Goal: Task Accomplishment & Management: Complete application form

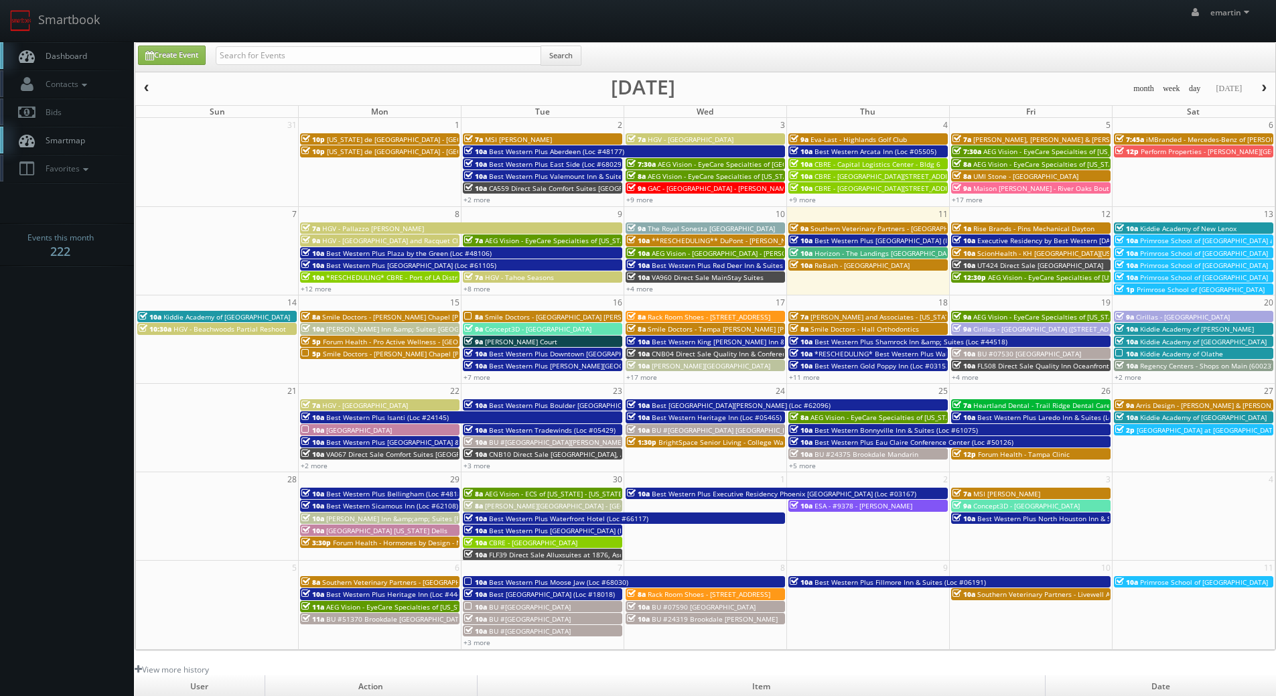
click at [58, 56] on span "Dashboard" at bounding box center [63, 55] width 48 height 11
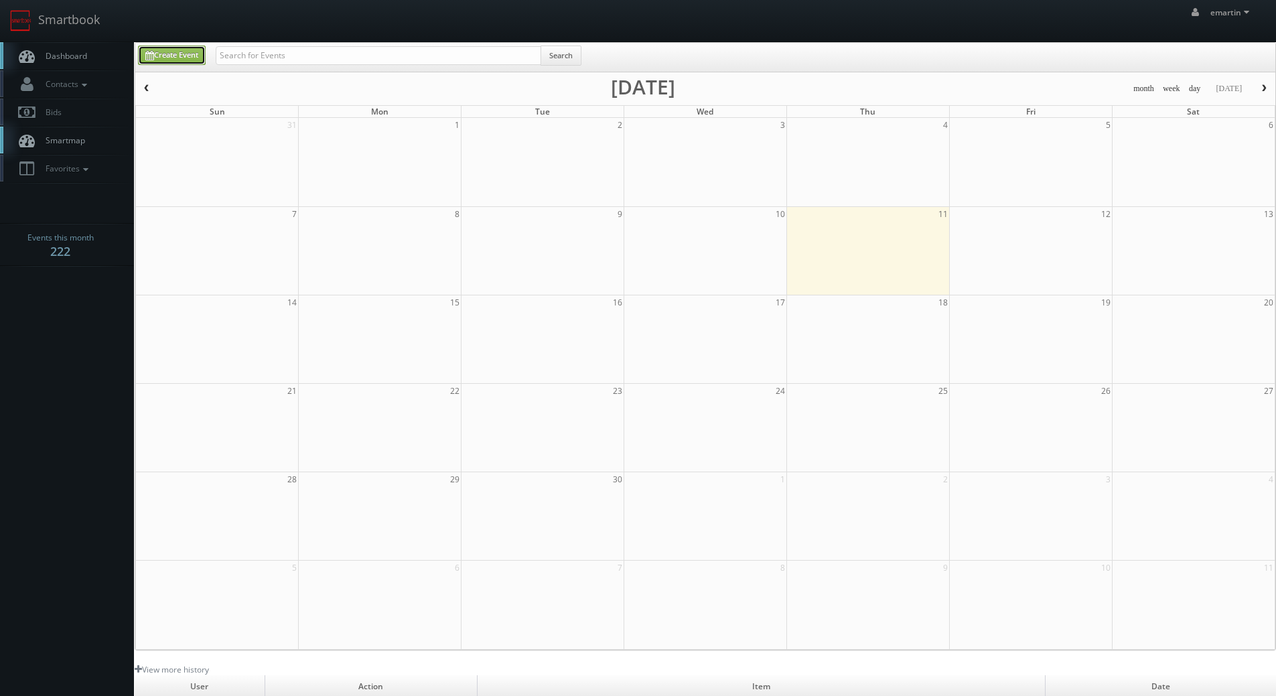
click at [175, 52] on link "Create Event" at bounding box center [172, 55] width 68 height 19
type input "[DATE]"
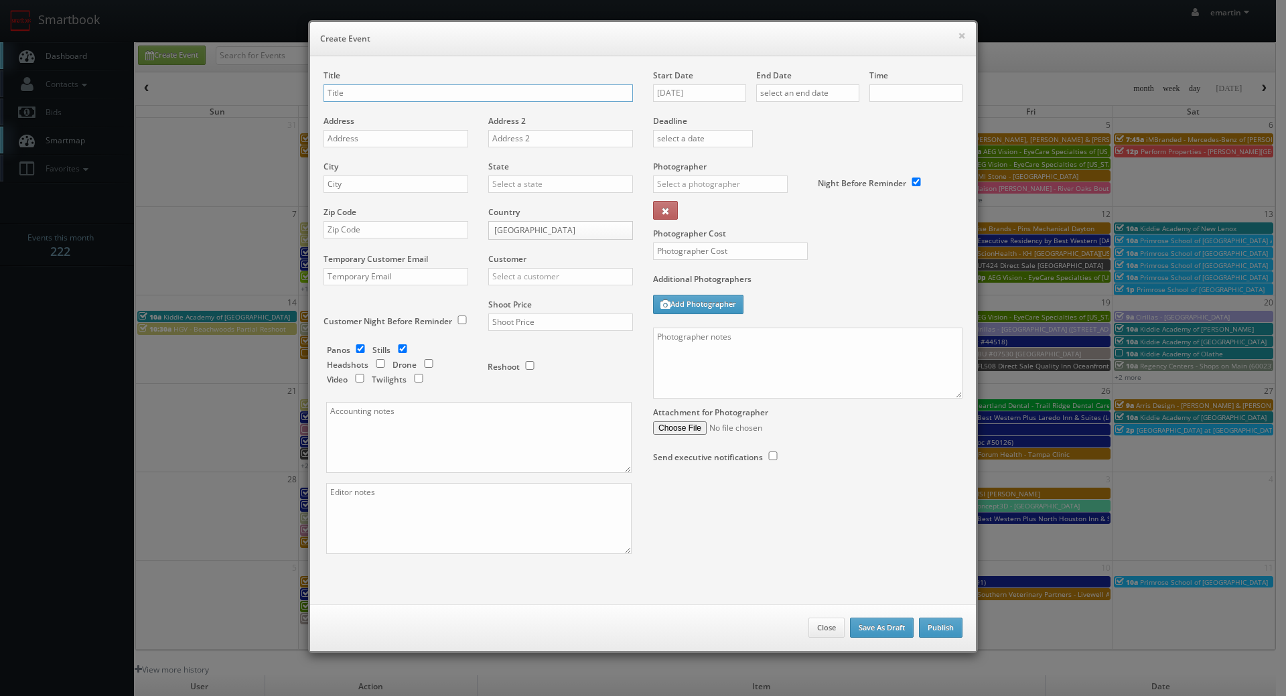
checkbox input "true"
type input "10:00am"
checkbox input "true"
click at [705, 99] on input "09/11/2025" at bounding box center [699, 92] width 93 height 17
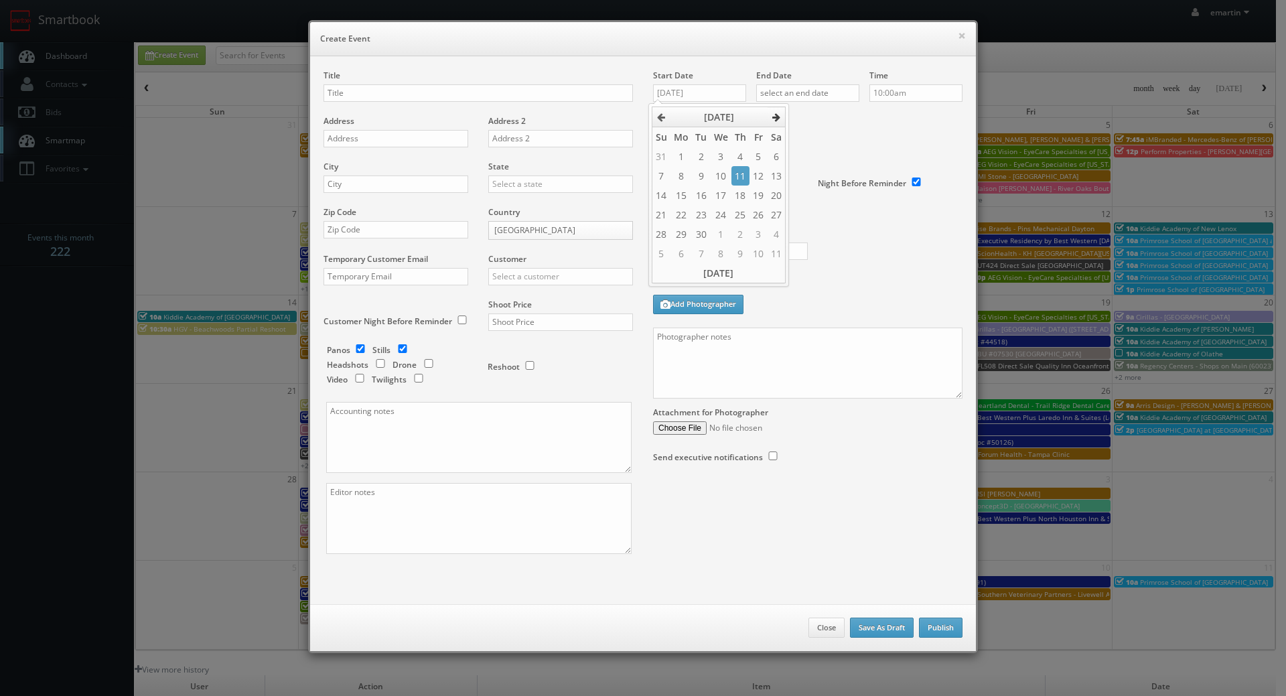
click at [782, 119] on th at bounding box center [777, 117] width 18 height 20
click at [736, 196] on td "16" at bounding box center [740, 195] width 18 height 19
type input "10/16/2025"
click at [805, 75] on div "End Date" at bounding box center [807, 93] width 103 height 46
click at [833, 94] on input "text" at bounding box center [807, 92] width 103 height 17
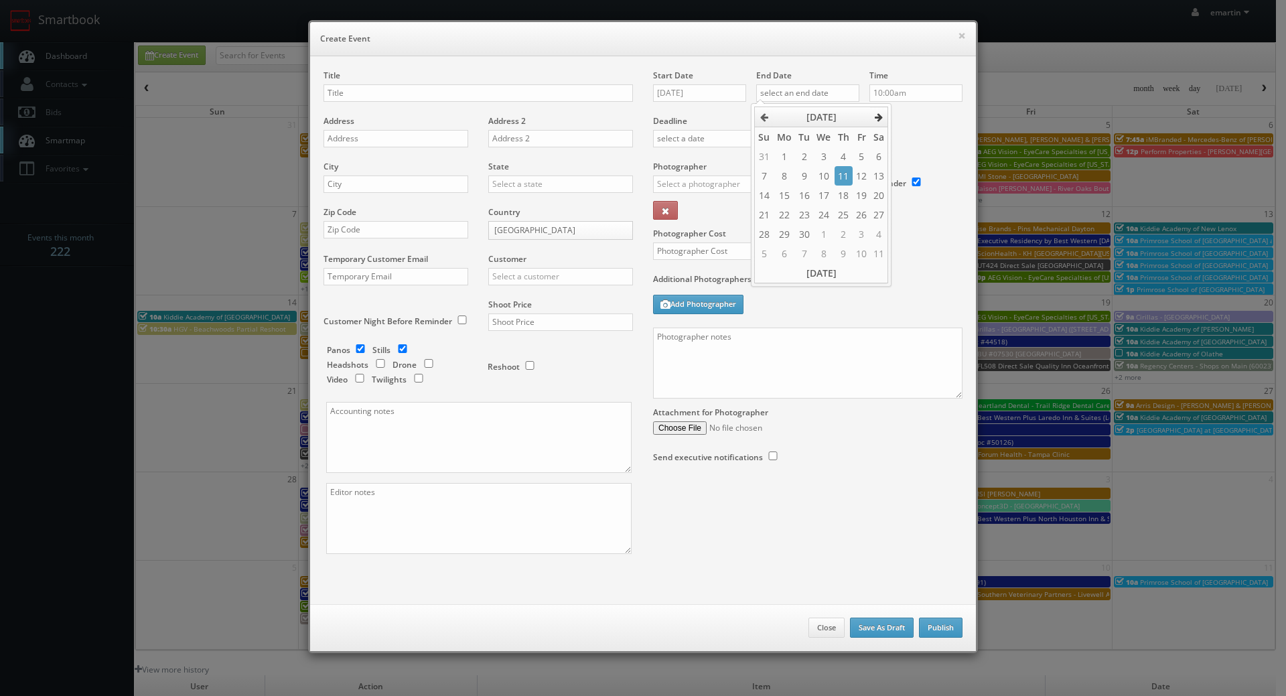
click at [878, 121] on icon at bounding box center [879, 117] width 8 height 9
click at [839, 190] on td "16" at bounding box center [844, 195] width 18 height 19
type input "10/16/2025"
click at [906, 138] on div "Deadline" at bounding box center [808, 115] width 330 height 91
click at [682, 40] on h6 "Create Event" at bounding box center [643, 38] width 646 height 13
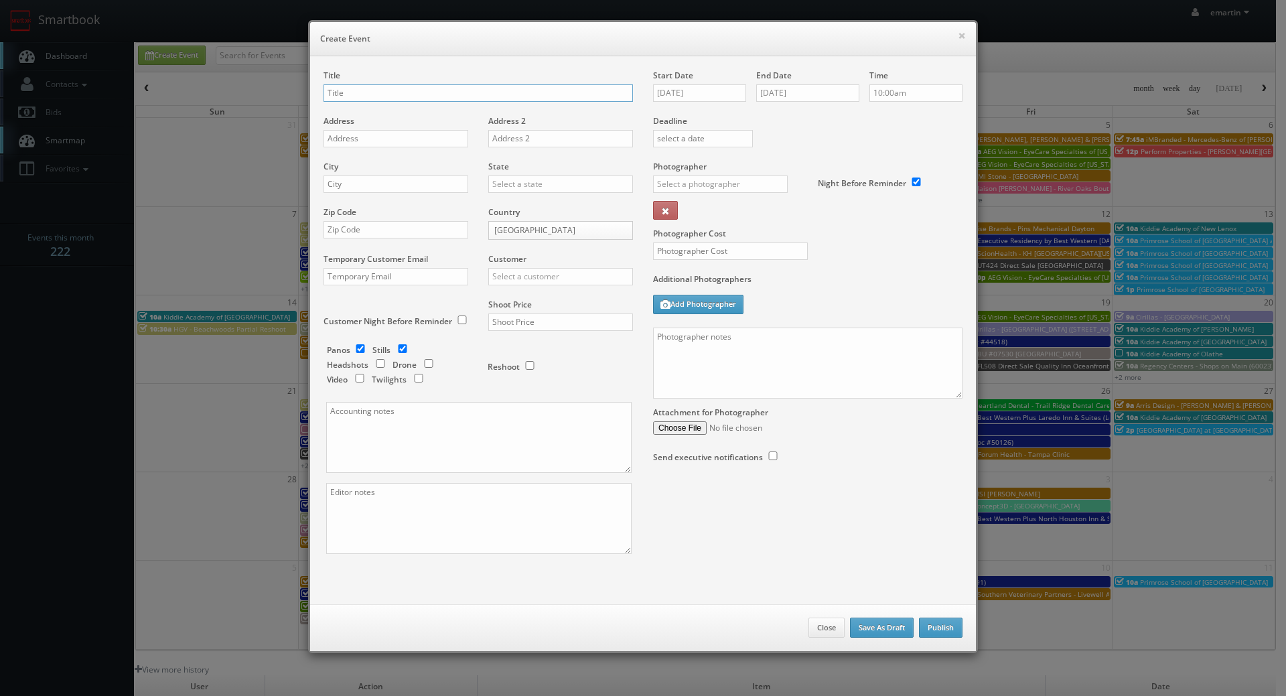
click at [366, 94] on input "text" at bounding box center [478, 92] width 309 height 17
paste input "Best Western Plus Arlington/Marysville"
click at [538, 102] on div "Title Best Western Plus Arlington/Marysville (Loc #" at bounding box center [478, 93] width 309 height 46
click at [518, 88] on input "Best Western Plus Arlington/Marysville (Loc #" at bounding box center [478, 92] width 309 height 17
paste input "48176"
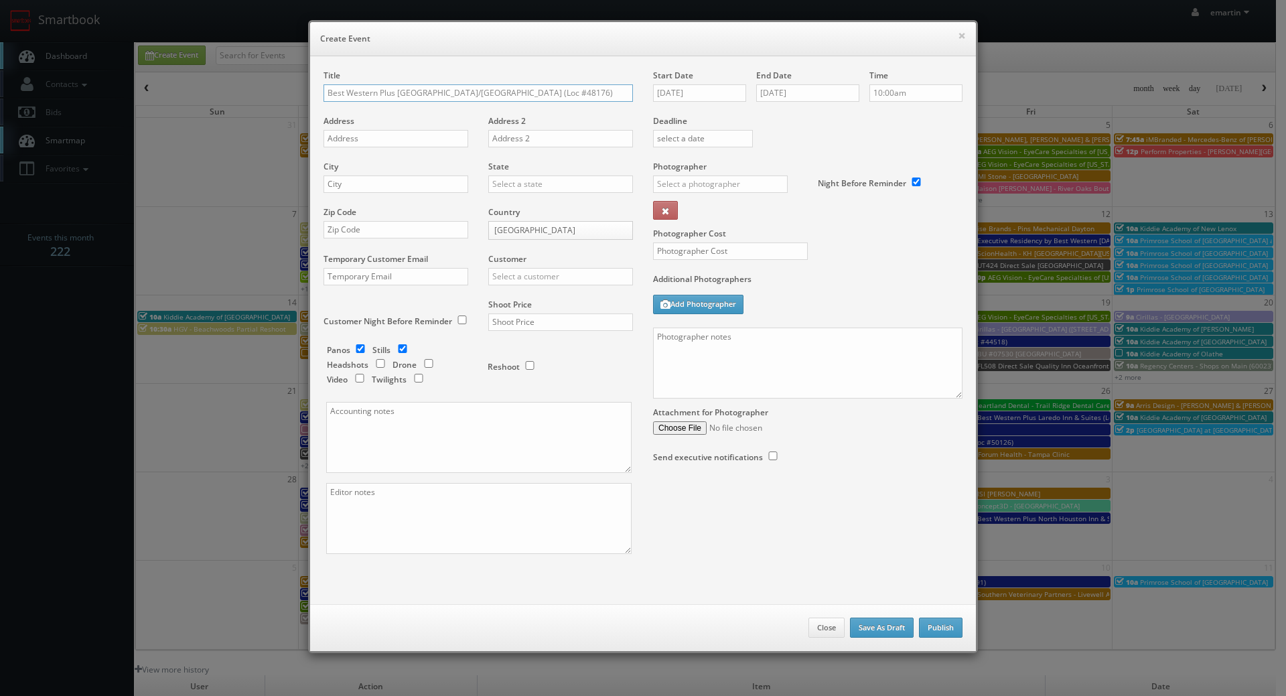
type input "Best Western Plus Arlington/Marysville (Loc #48176)"
click at [401, 137] on input "text" at bounding box center [396, 138] width 145 height 17
paste input "3721 172nd St"
type input "3721 172nd St"
click at [420, 183] on input "text" at bounding box center [396, 183] width 145 height 17
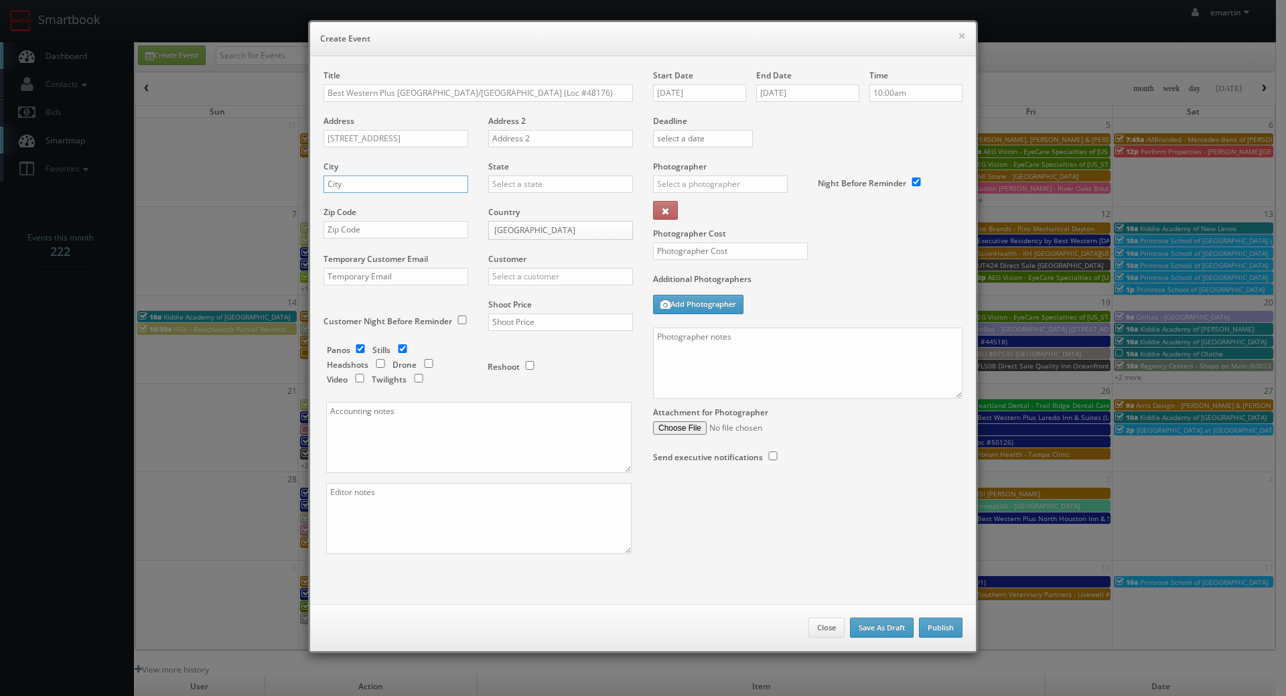
paste input "Arlington"
type input "Arlington"
click at [520, 183] on input "text" at bounding box center [560, 183] width 145 height 17
click at [516, 205] on div "[US_STATE]" at bounding box center [560, 206] width 143 height 22
type input "[US_STATE]"
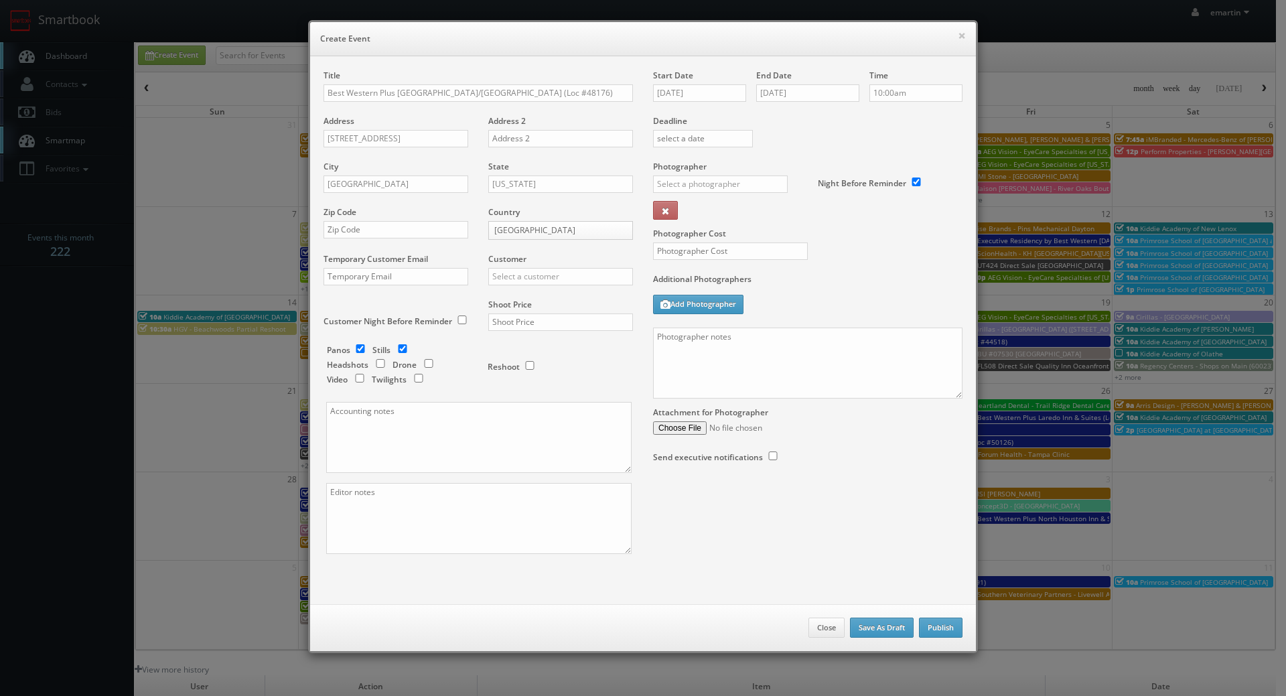
click at [388, 215] on div "Title Best Western Plus Arlington/Marysville (Loc #48176) Address 3721 172nd St…" at bounding box center [478, 324] width 330 height 508
click at [395, 228] on input "text" at bounding box center [396, 229] width 145 height 17
paste input "98223"
type input "98223"
click at [532, 277] on input "text" at bounding box center [560, 276] width 145 height 17
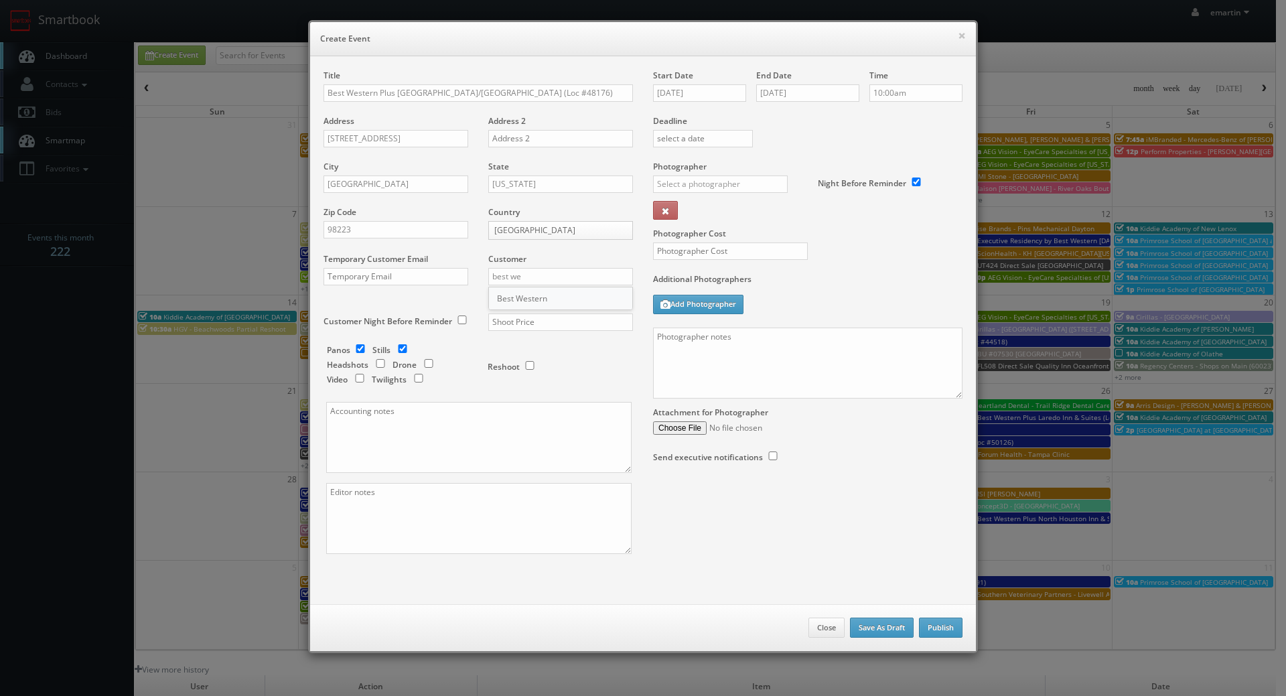
click at [527, 305] on div "Best Western" at bounding box center [560, 298] width 143 height 22
type input "Best Western"
click at [608, 318] on input "text" at bounding box center [560, 321] width 145 height 17
type input "3,600"
click at [593, 374] on div "Reshoot" at bounding box center [555, 359] width 134 height 31
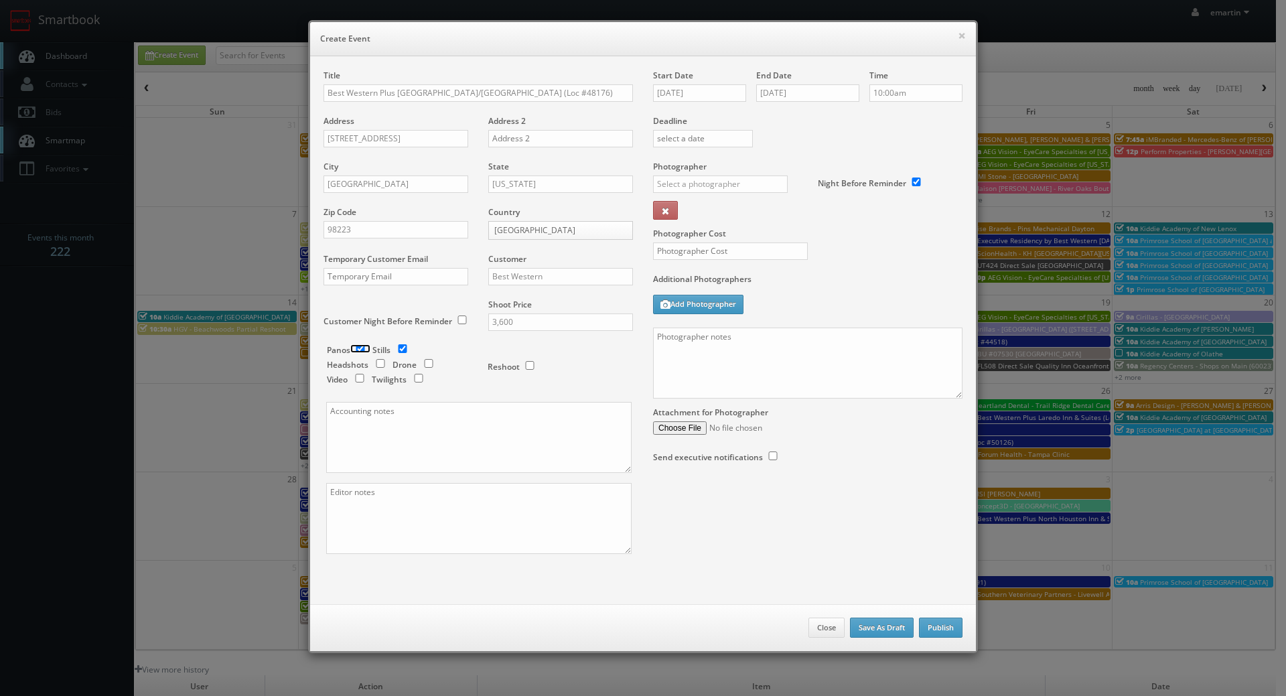
click at [350, 350] on input "checkbox" at bounding box center [360, 348] width 20 height 9
checkbox input "false"
click at [415, 378] on input "checkbox" at bounding box center [419, 378] width 20 height 9
checkbox input "true"
click at [958, 34] on button "×" at bounding box center [962, 35] width 8 height 9
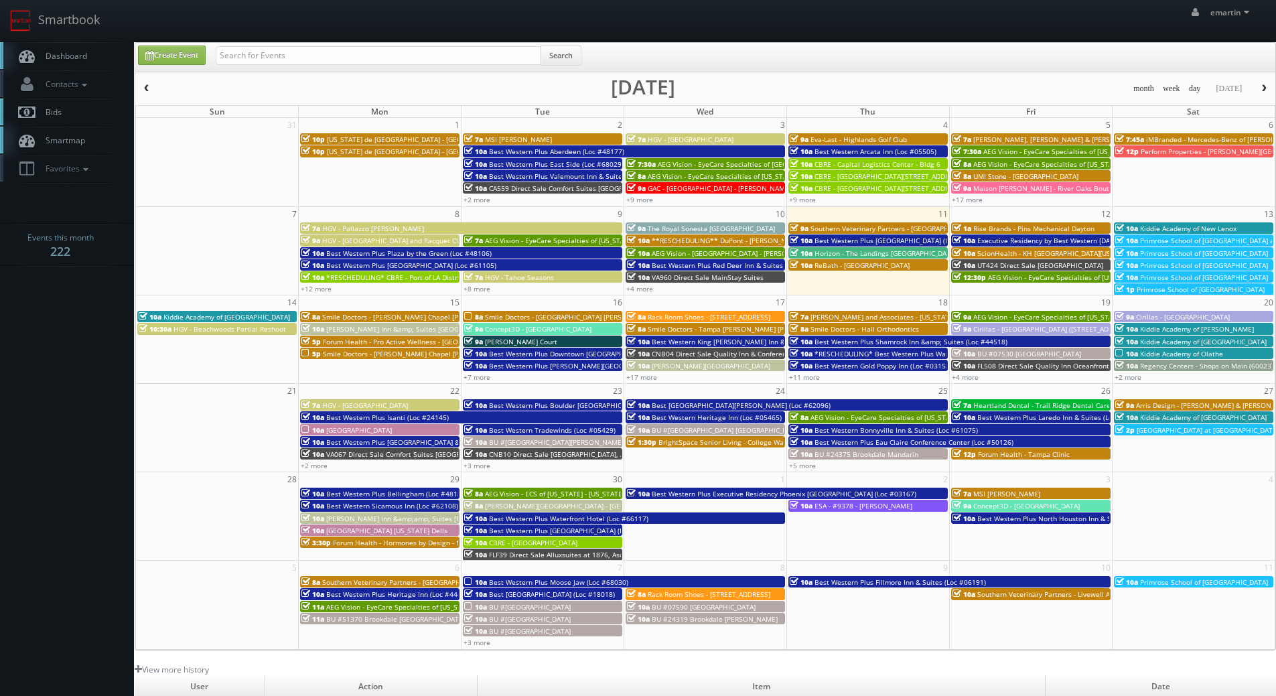
drag, startPoint x: 79, startPoint y: 52, endPoint x: 15, endPoint y: 102, distance: 81.1
click at [79, 52] on span "Dashboard" at bounding box center [63, 55] width 48 height 11
click at [87, 52] on link "Dashboard" at bounding box center [67, 55] width 134 height 27
click at [70, 53] on span "Dashboard" at bounding box center [63, 55] width 48 height 11
click at [82, 45] on link "Dashboard" at bounding box center [67, 55] width 134 height 27
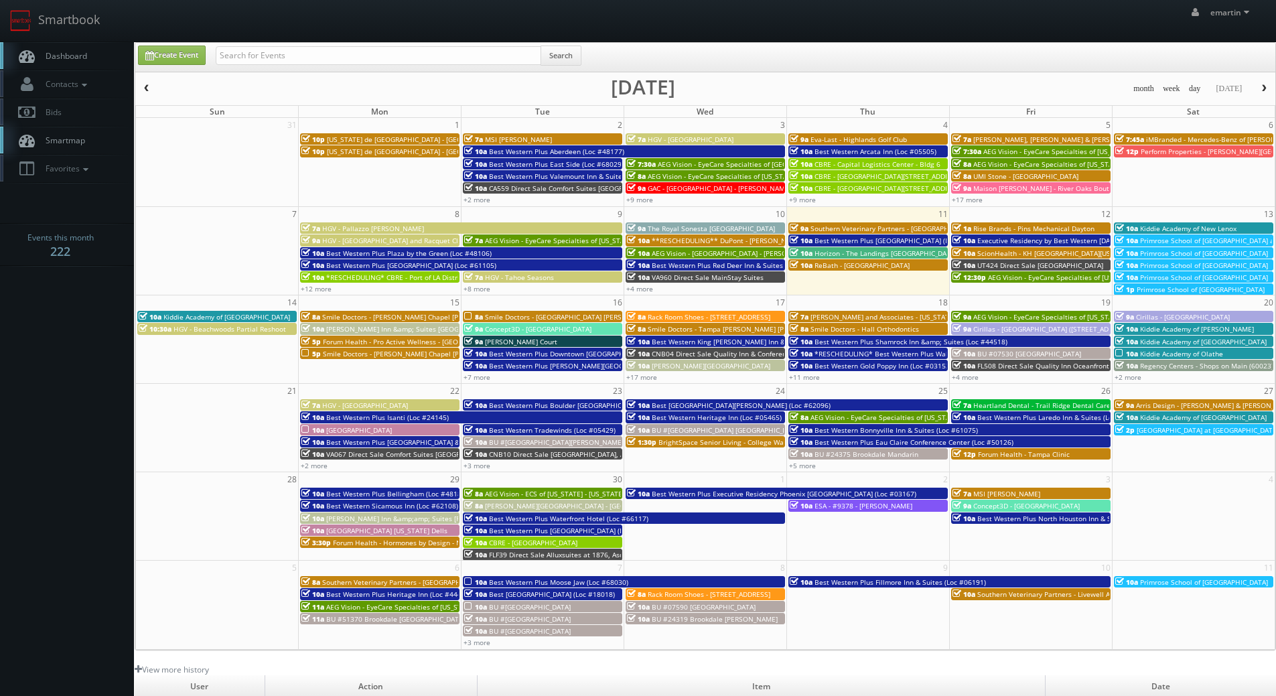
click at [96, 310] on body "Smartbook Toggle Side Navigation Toggle Top Navigation emartin emartin Profile …" at bounding box center [638, 463] width 1276 height 926
click at [58, 64] on link "Dashboard" at bounding box center [67, 55] width 134 height 27
click at [51, 303] on body "Smartbook Toggle Side Navigation Toggle Top Navigation emartin emartin Profile …" at bounding box center [638, 463] width 1276 height 926
click at [247, 54] on input "text" at bounding box center [379, 55] width 326 height 19
type input "nm275"
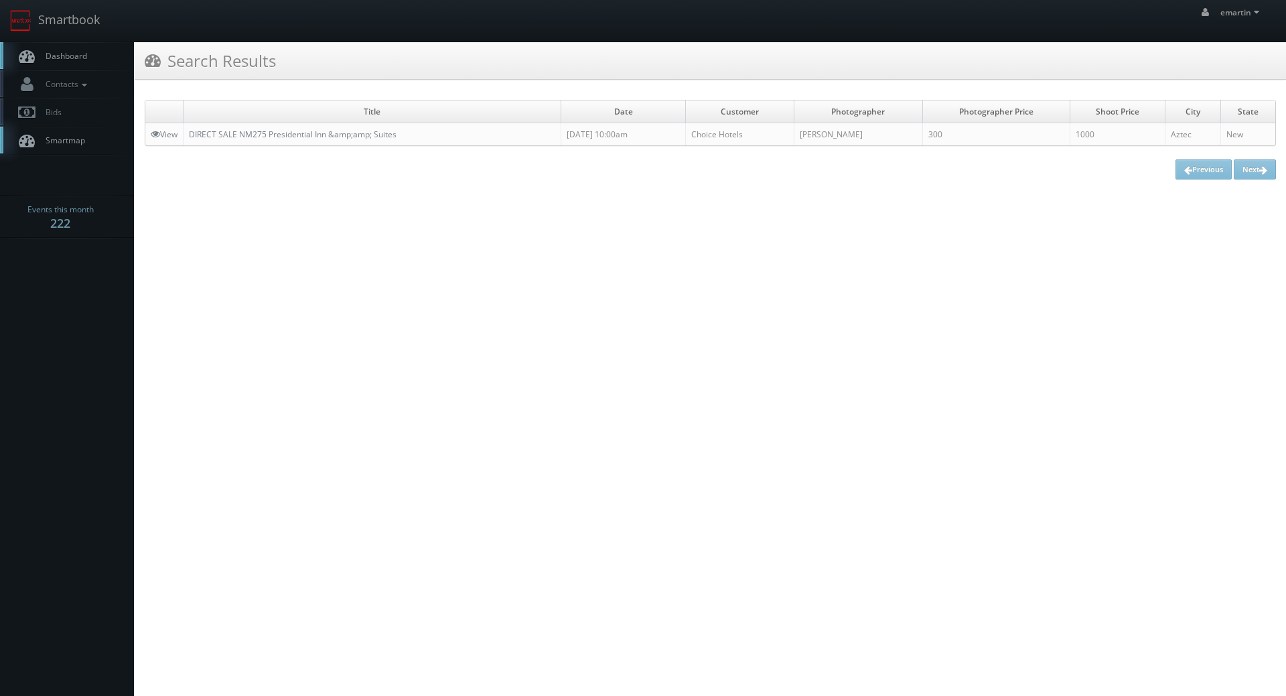
click at [551, 324] on html "Smartbook Toggle Side Navigation Toggle Top Navigation emartin emartin Profile …" at bounding box center [643, 348] width 1286 height 696
click at [75, 62] on link "Dashboard" at bounding box center [67, 55] width 134 height 27
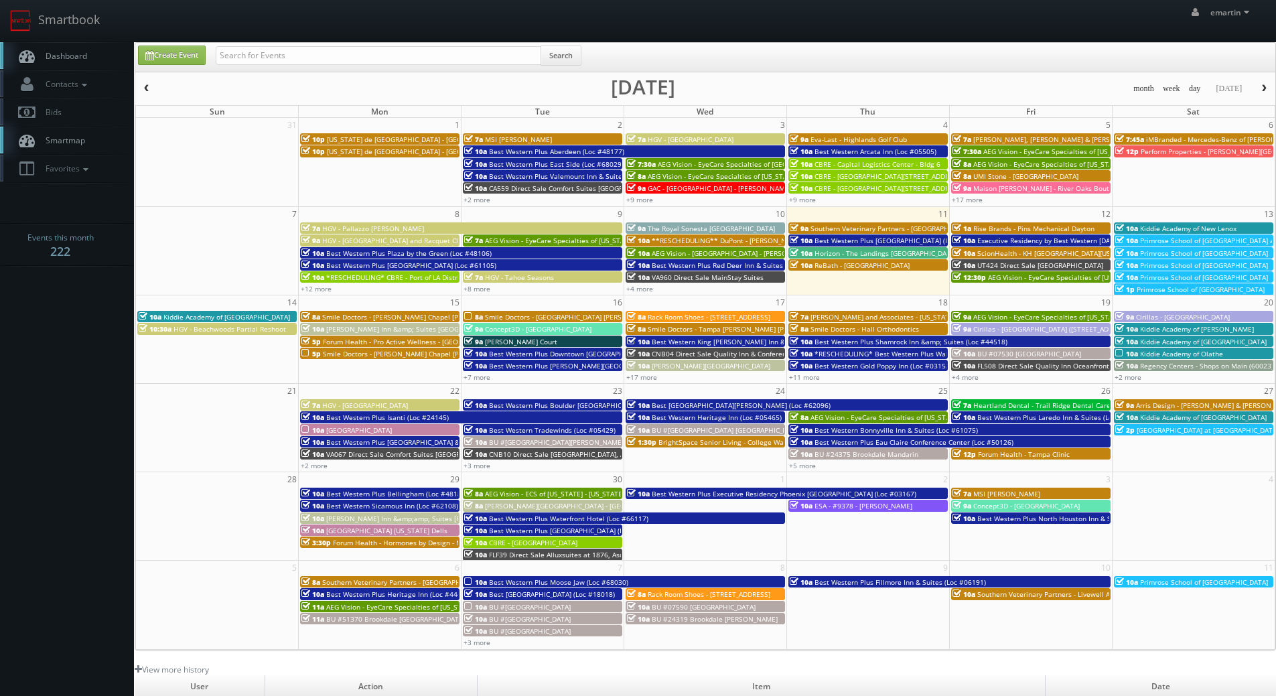
drag, startPoint x: 125, startPoint y: 50, endPoint x: 128, endPoint y: 14, distance: 36.3
click at [125, 48] on link "Dashboard" at bounding box center [67, 55] width 134 height 27
drag, startPoint x: 255, startPoint y: 74, endPoint x: 256, endPoint y: 68, distance: 6.7
click at [255, 75] on div "Create Event Search month week day [DATE] [DATE] Sun Mon Tue Wed Thu Fri Sat 31…" at bounding box center [705, 346] width 1141 height 608
click at [261, 60] on input "text" at bounding box center [379, 55] width 326 height 19
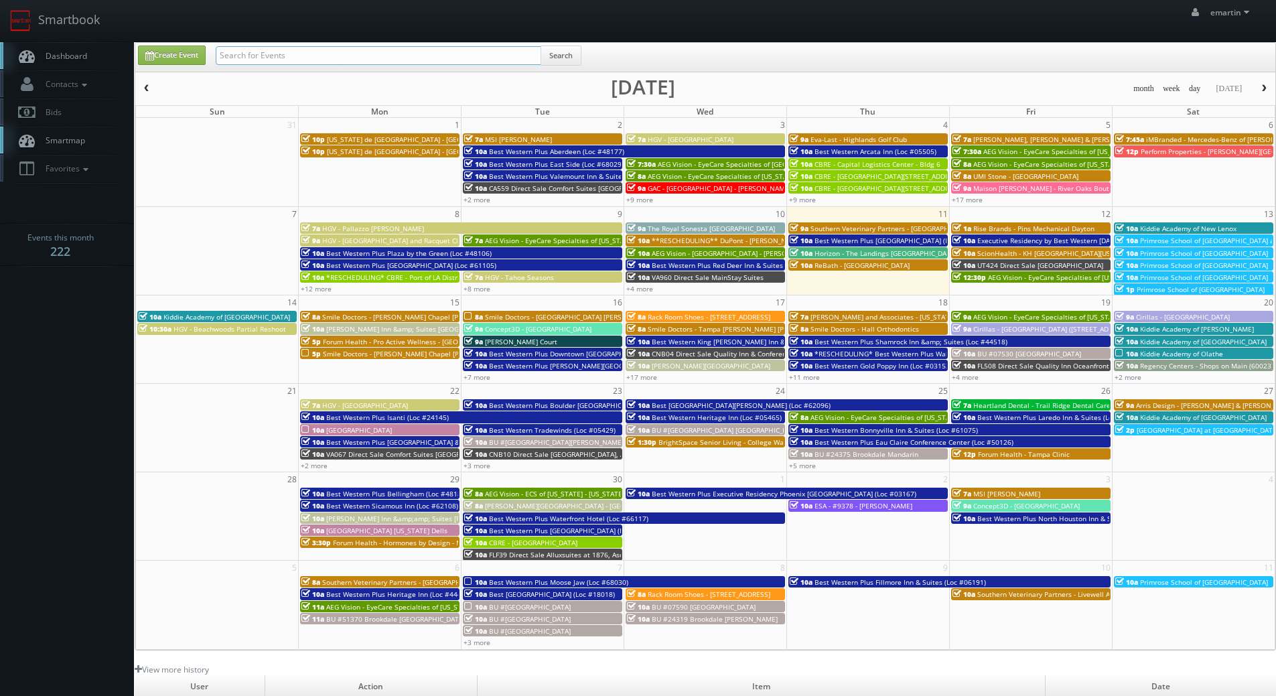
click at [326, 56] on input "text" at bounding box center [379, 55] width 326 height 19
type input "nm275"
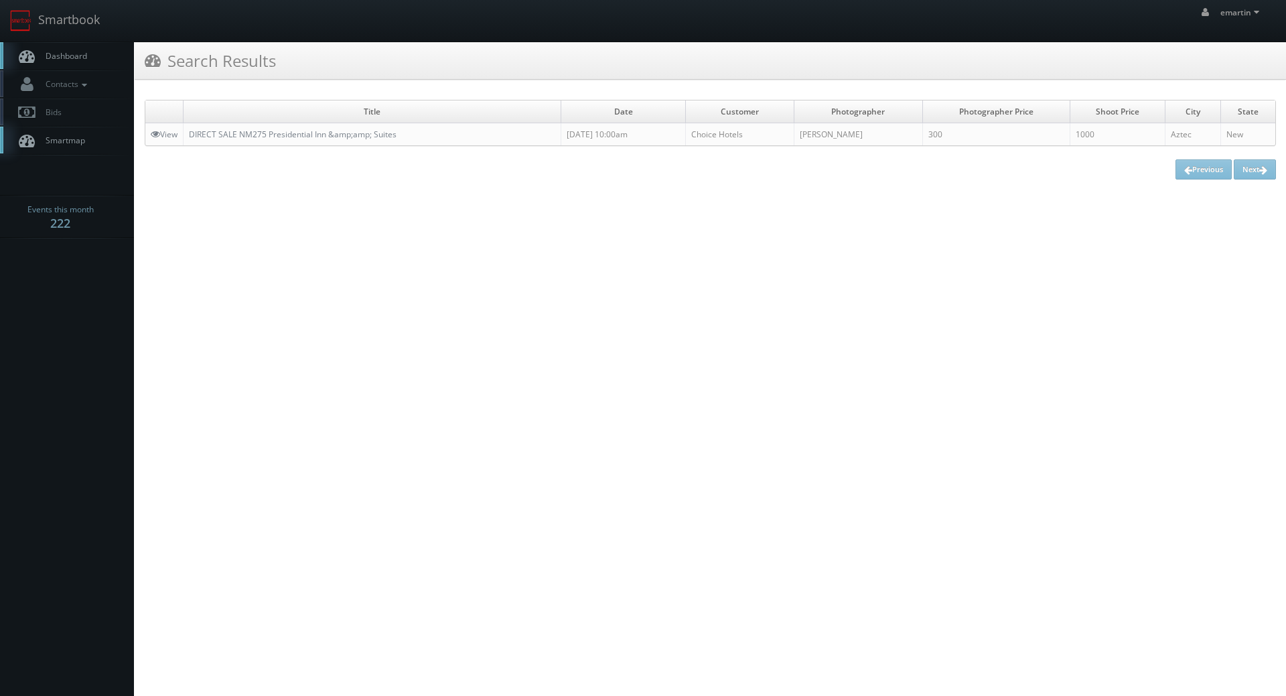
click at [76, 50] on span "Dashboard" at bounding box center [63, 55] width 48 height 11
